Goal: Information Seeking & Learning: Learn about a topic

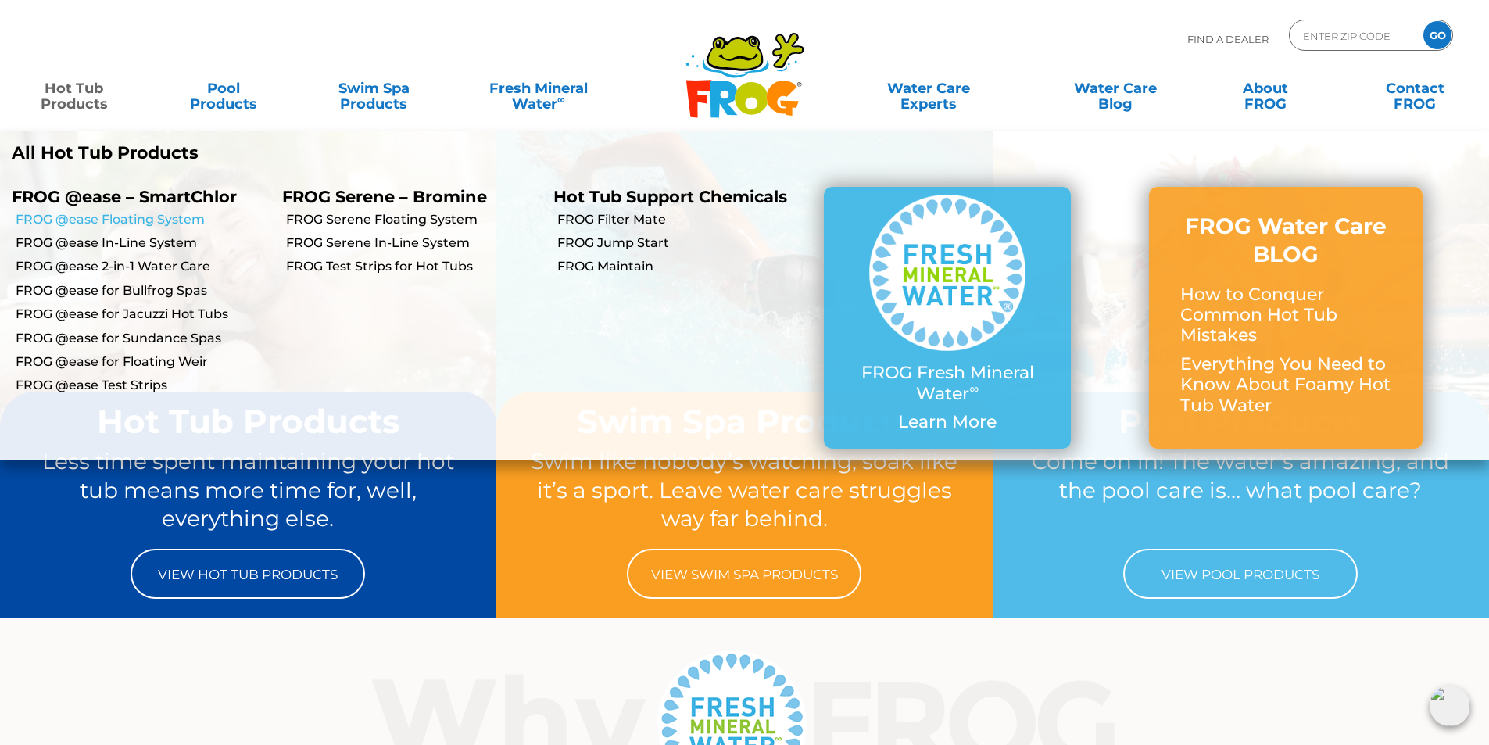
click at [103, 217] on link "FROG @ease Floating System" at bounding box center [143, 219] width 255 height 17
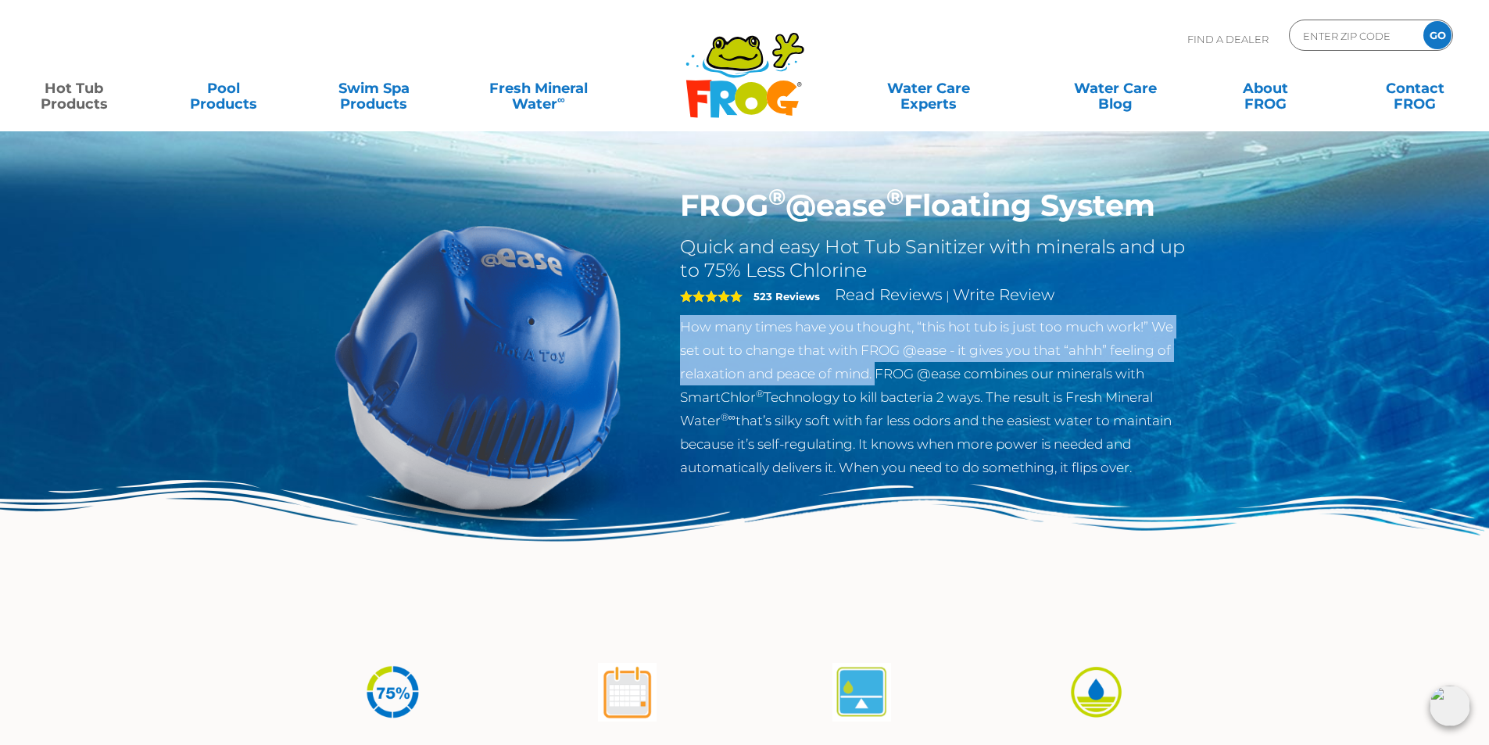
drag, startPoint x: 877, startPoint y: 374, endPoint x: 680, endPoint y: 331, distance: 201.8
click at [680, 331] on p "How many times have you thought, “this hot tub is just too much work!” We set o…" at bounding box center [935, 397] width 510 height 164
copy p "How many times have you thought, “this hot tub is just too much work!” We set o…"
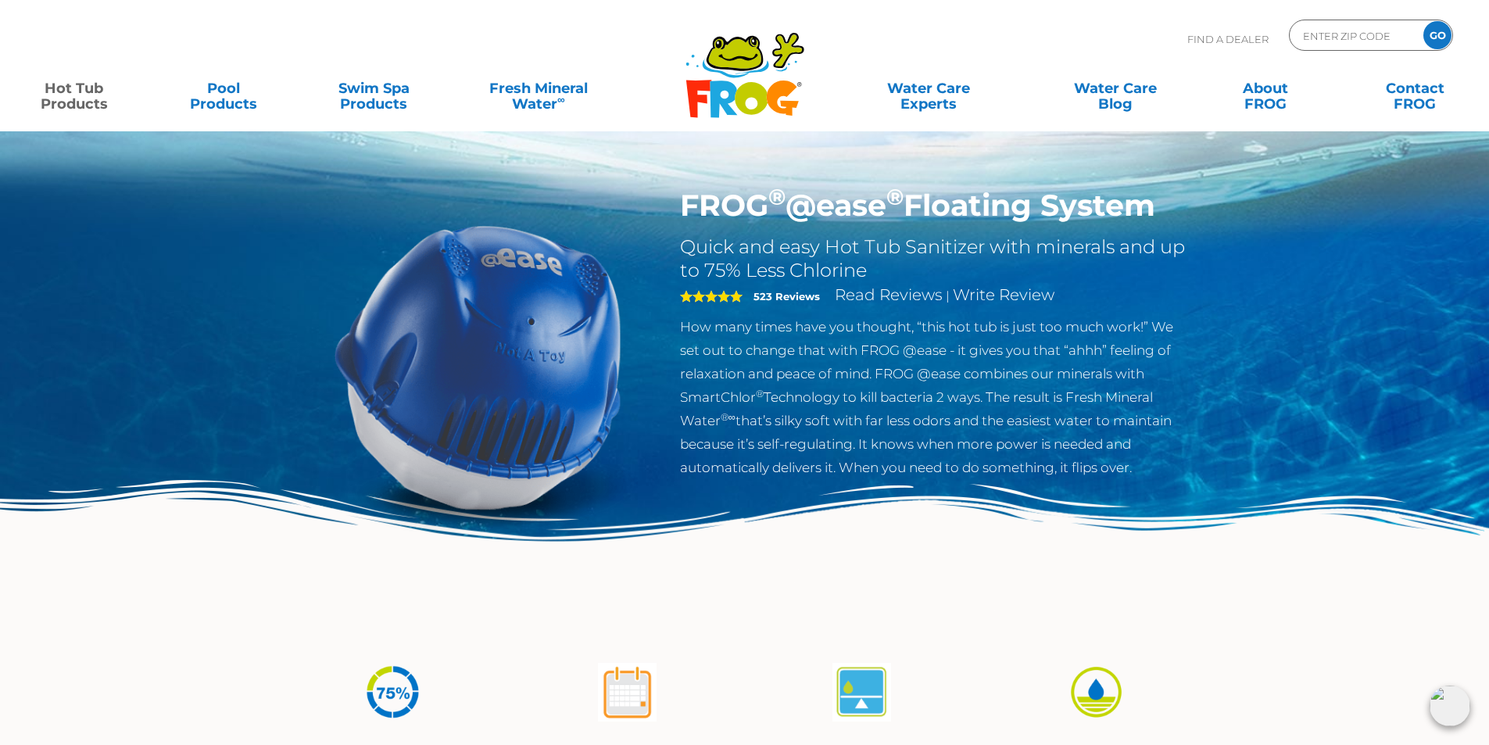
click at [848, 446] on p "How many times have you thought, “this hot tub is just too much work!” We set o…" at bounding box center [935, 397] width 510 height 164
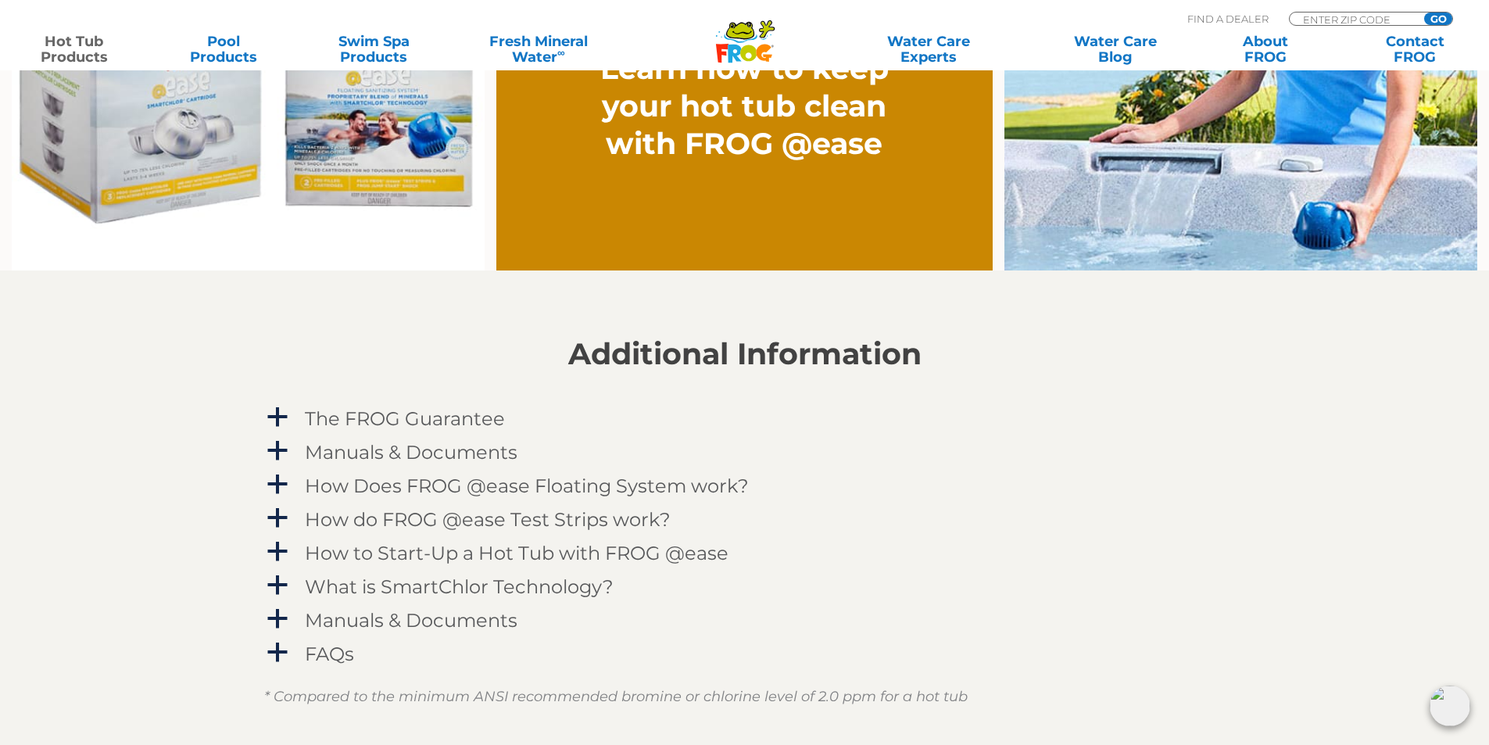
scroll to position [1485, 0]
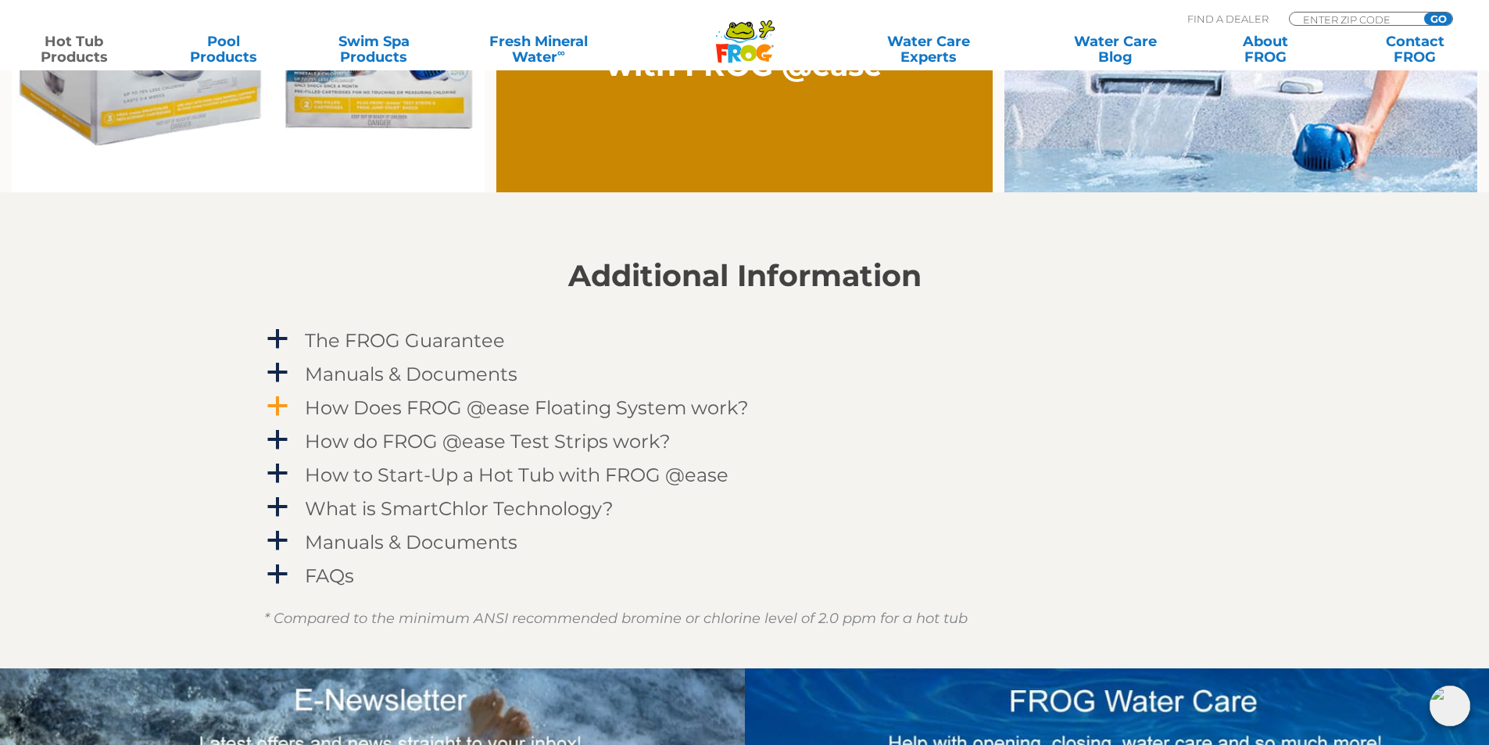
click at [415, 410] on h4 "How Does FROG @ease Floating System work?" at bounding box center [527, 407] width 444 height 21
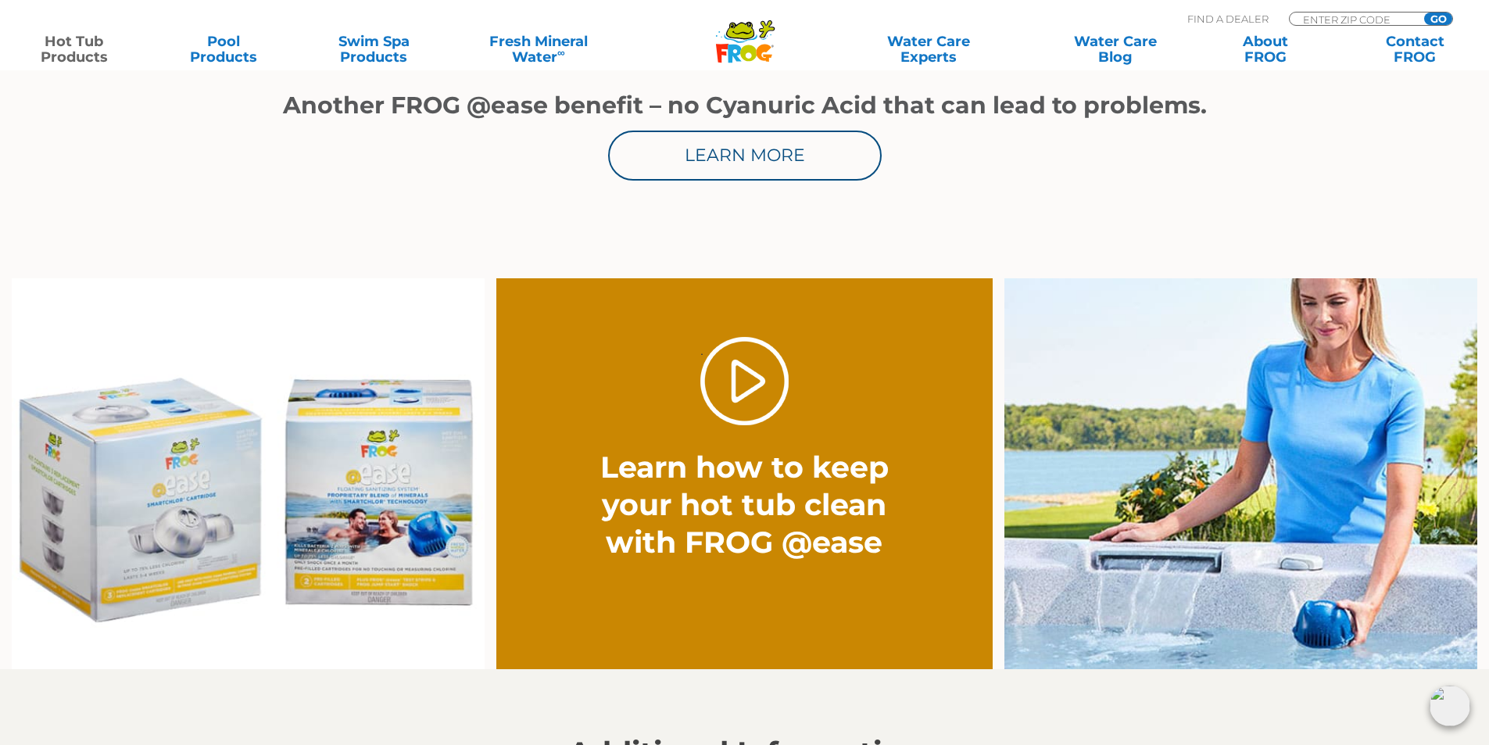
scroll to position [0, 0]
